Goal: Information Seeking & Learning: Learn about a topic

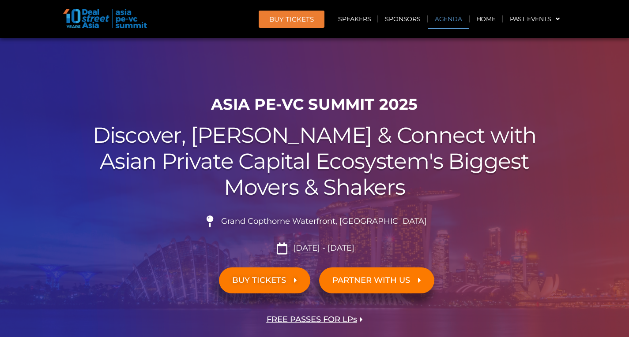
click at [453, 16] on link "Agenda" at bounding box center [448, 19] width 41 height 20
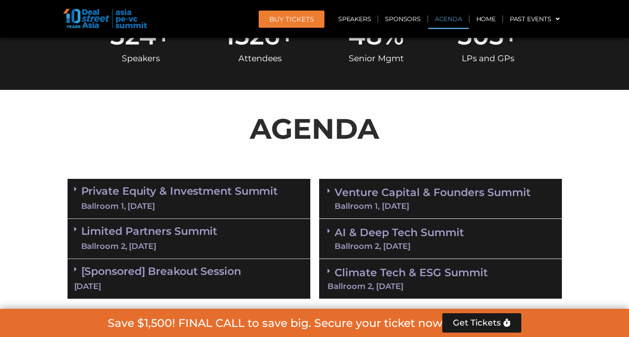
scroll to position [461, 0]
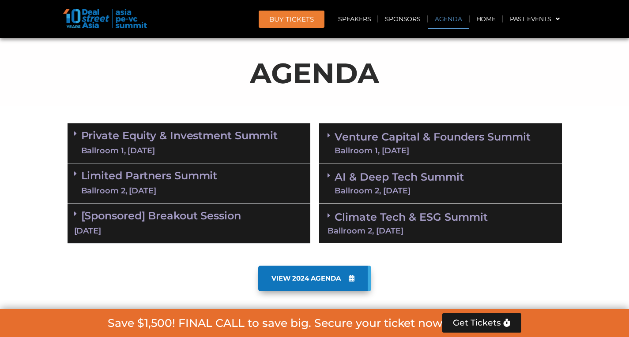
click at [201, 183] on link "Limited Partners [GEOGRAPHIC_DATA] 2, [DATE]" at bounding box center [149, 183] width 136 height 26
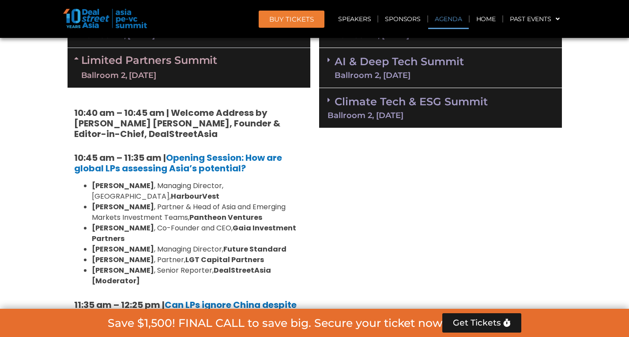
scroll to position [610, 0]
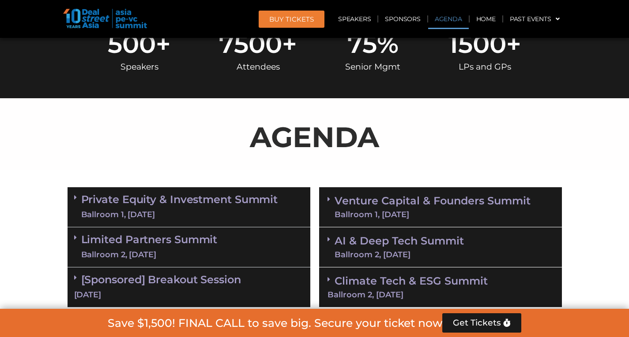
scroll to position [441, 0]
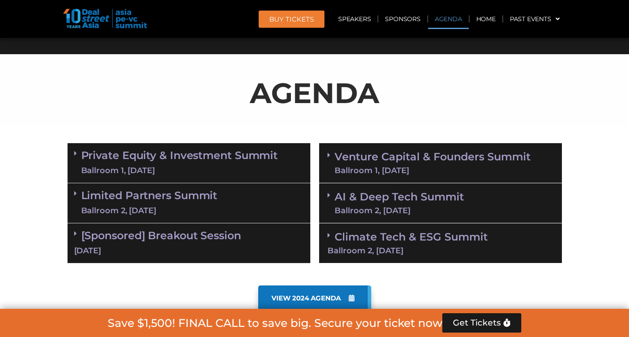
click at [172, 195] on link "Limited Partners [GEOGRAPHIC_DATA] 2, [DATE]" at bounding box center [149, 203] width 136 height 26
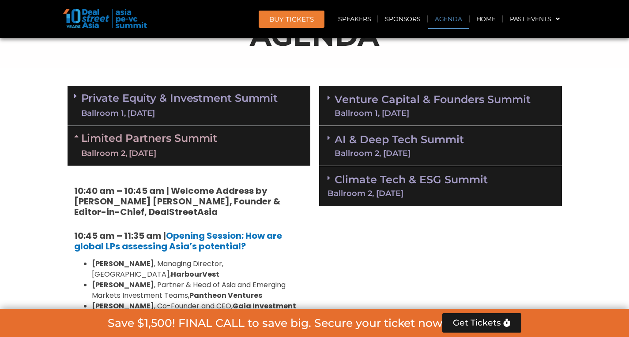
scroll to position [485, 0]
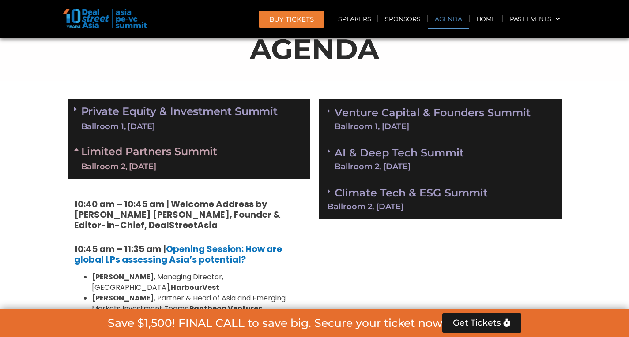
click at [196, 108] on link "Private Equity & Investment Summit Ballroom 1, [DATE]" at bounding box center [179, 119] width 197 height 26
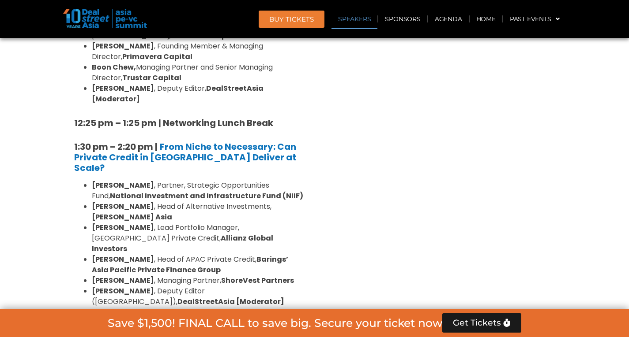
scroll to position [1059, 0]
